Goal: Information Seeking & Learning: Learn about a topic

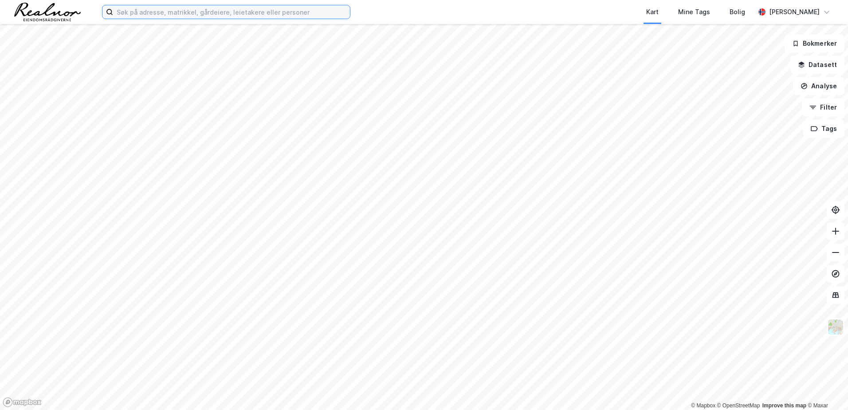
click at [160, 15] on input at bounding box center [231, 11] width 237 height 13
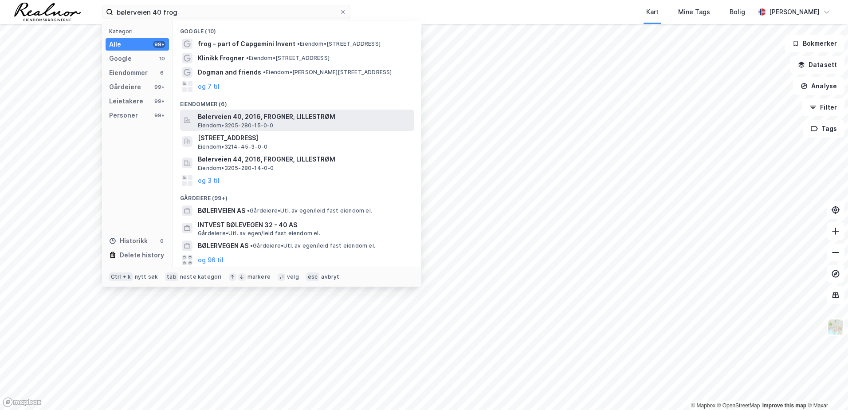
click at [227, 117] on span "Bølerveien 40, 2016, FROGNER, LILLESTRØM" at bounding box center [304, 116] width 213 height 11
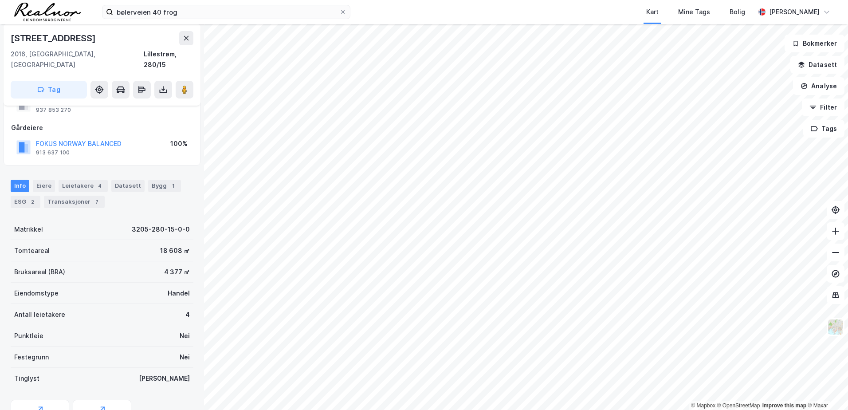
scroll to position [73, 0]
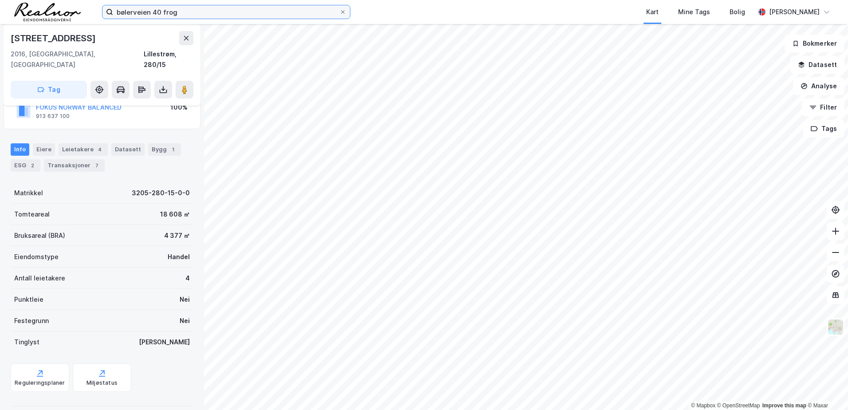
click at [181, 11] on input "bølerveien 40 frog" at bounding box center [226, 11] width 226 height 13
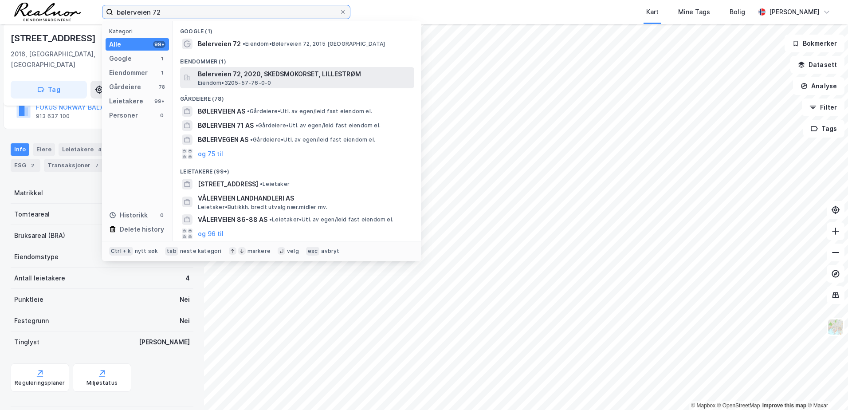
type input "bølerveien 72"
click at [254, 72] on span "Bølerveien 72, 2020, SKEDSMOKORSET, LILLESTRØM" at bounding box center [304, 74] width 213 height 11
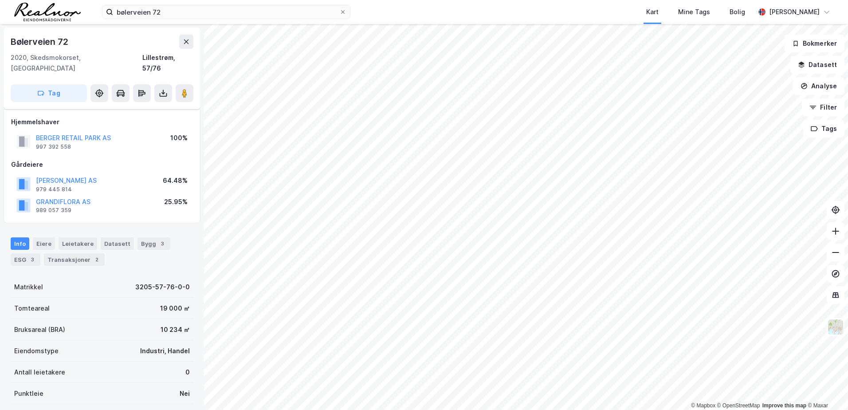
scroll to position [73, 0]
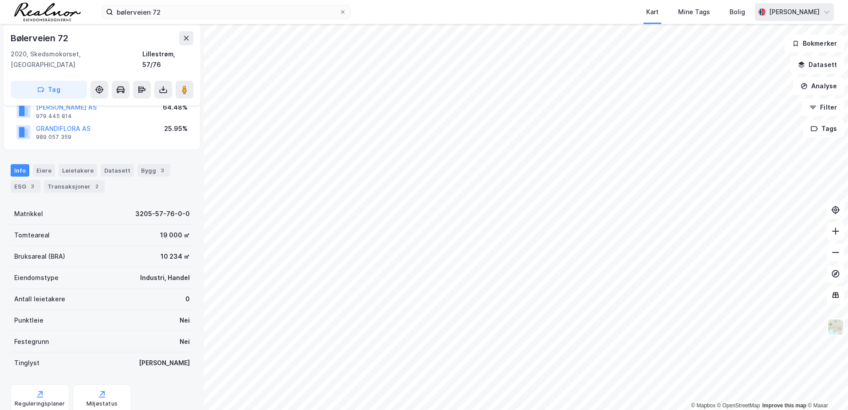
click at [826, 13] on icon at bounding box center [826, 12] width 5 height 3
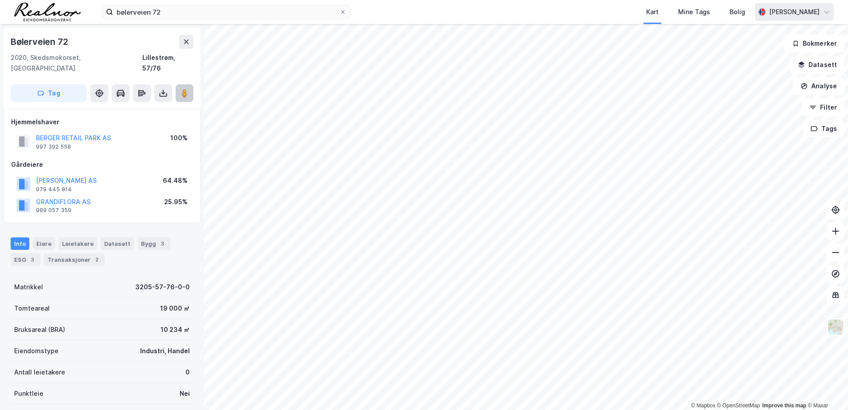
click at [184, 89] on image at bounding box center [184, 93] width 5 height 9
